Goal: Download file/media

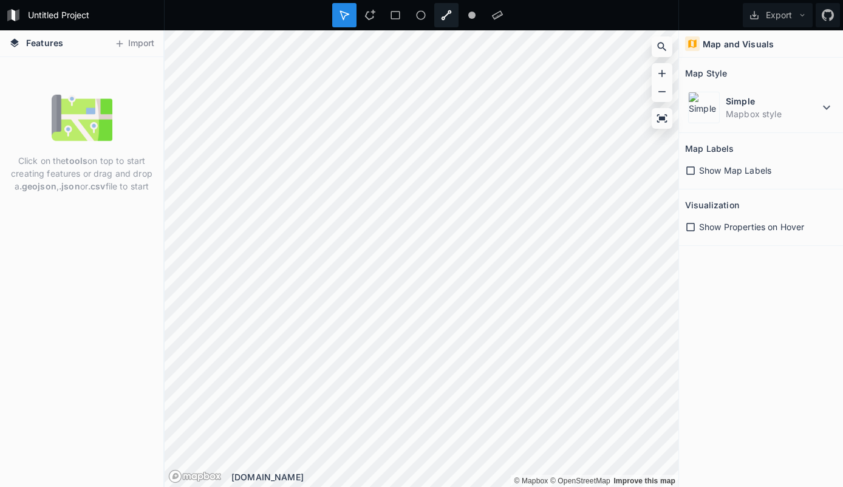
click at [448, 20] on icon at bounding box center [446, 15] width 11 height 11
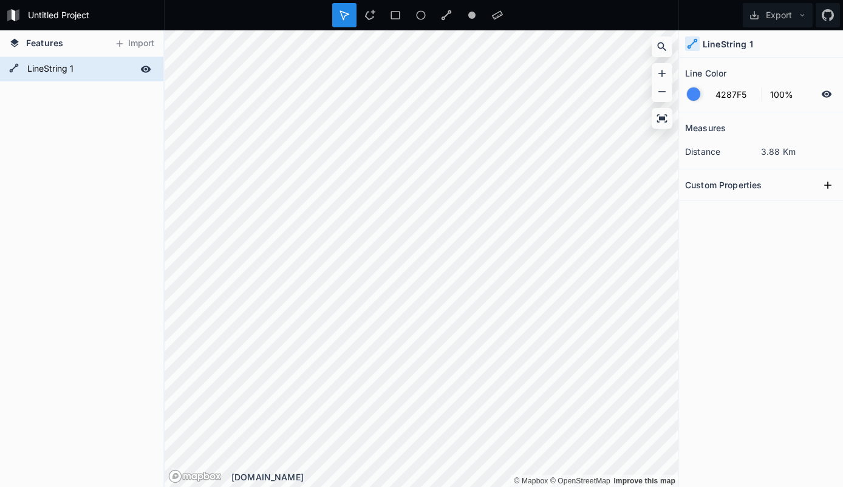
click at [63, 71] on form "LineString 1" at bounding box center [81, 69] width 114 height 18
click at [34, 67] on form "LineString 1" at bounding box center [81, 69] width 114 height 18
click at [36, 67] on form "LineString 1" at bounding box center [81, 69] width 114 height 18
click at [13, 67] on icon at bounding box center [14, 67] width 9 height 9
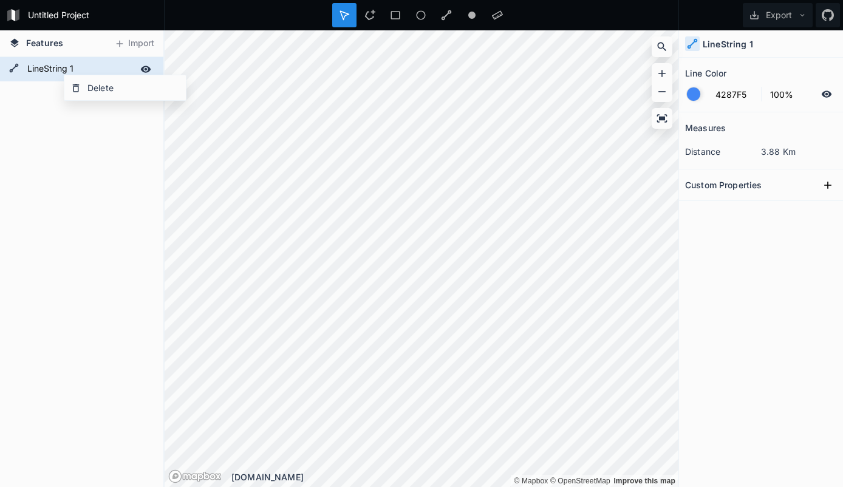
click at [13, 67] on icon at bounding box center [14, 67] width 9 height 9
click at [146, 67] on icon at bounding box center [145, 69] width 11 height 11
click at [805, 15] on icon at bounding box center [802, 15] width 9 height 9
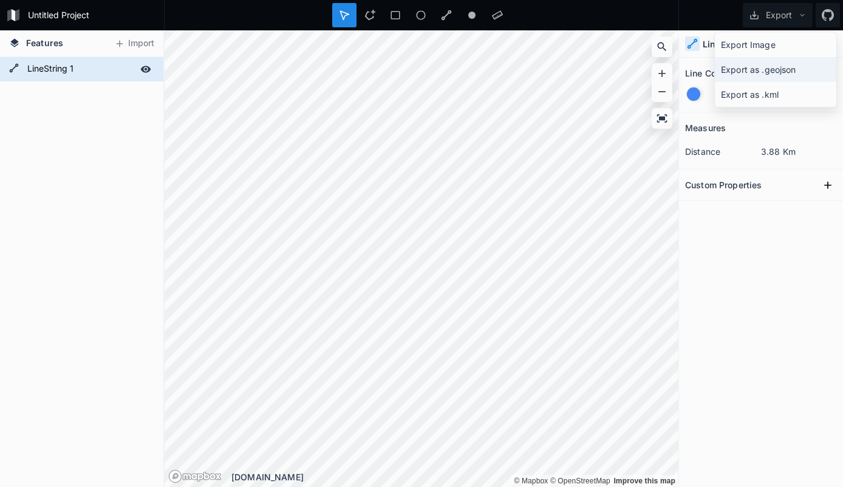
click at [782, 65] on div "Export as .geojson" at bounding box center [776, 69] width 122 height 25
